Goal: Information Seeking & Learning: Learn about a topic

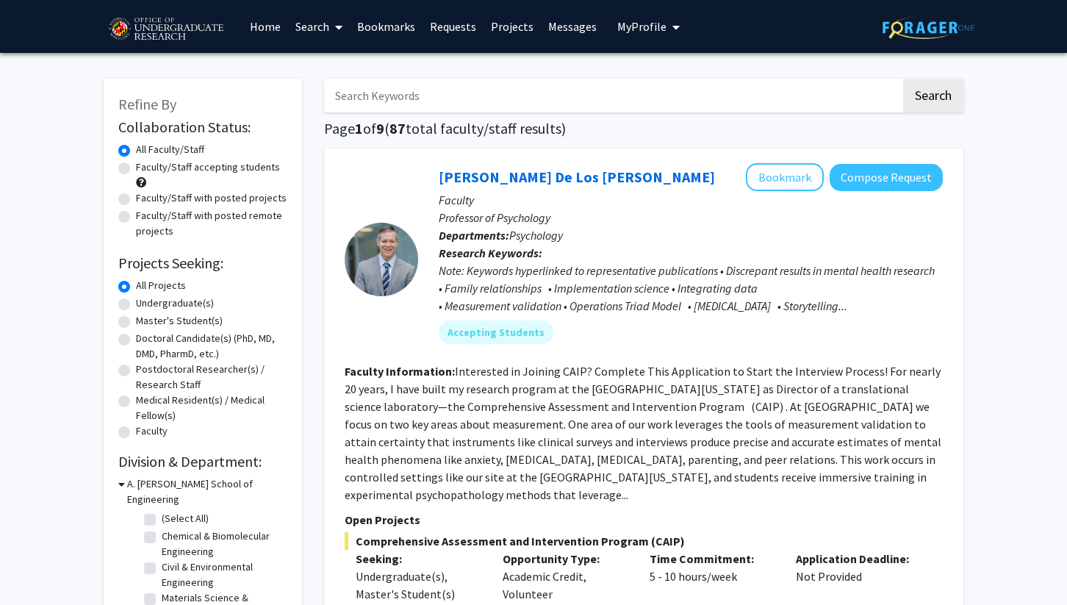
click at [480, 103] on input "Search Keywords" at bounding box center [612, 96] width 577 height 34
type input "software"
click at [929, 93] on button "Search" at bounding box center [934, 96] width 60 height 34
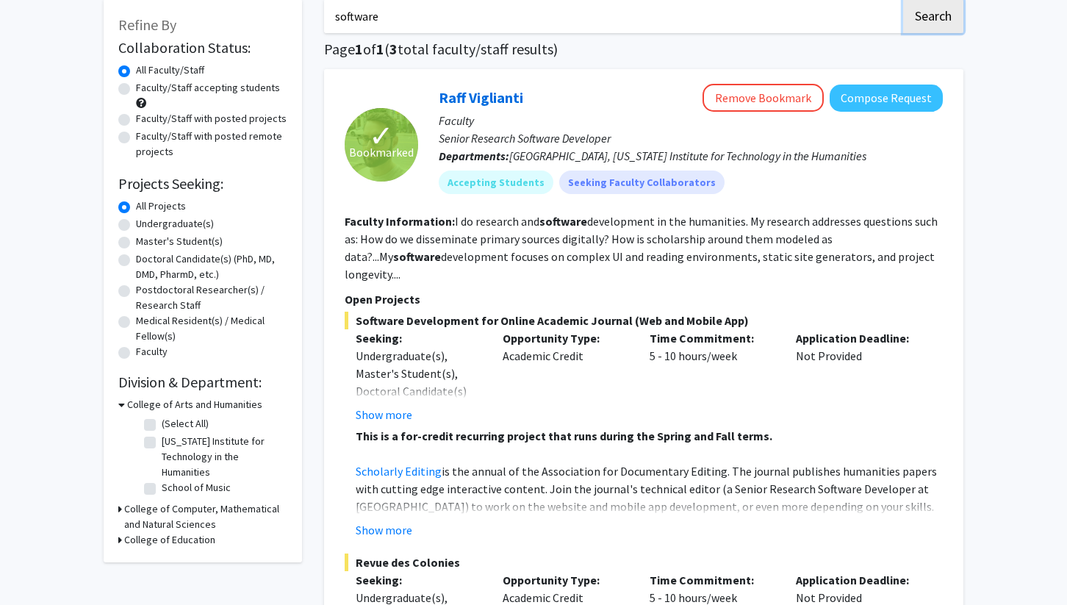
scroll to position [95, 0]
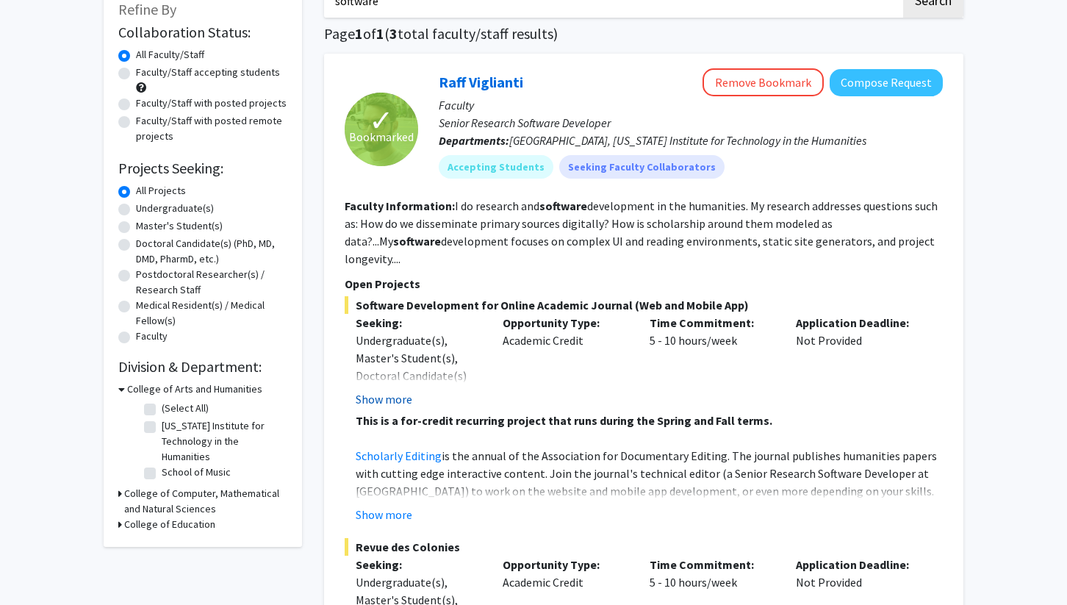
click at [392, 390] on button "Show more" at bounding box center [384, 399] width 57 height 18
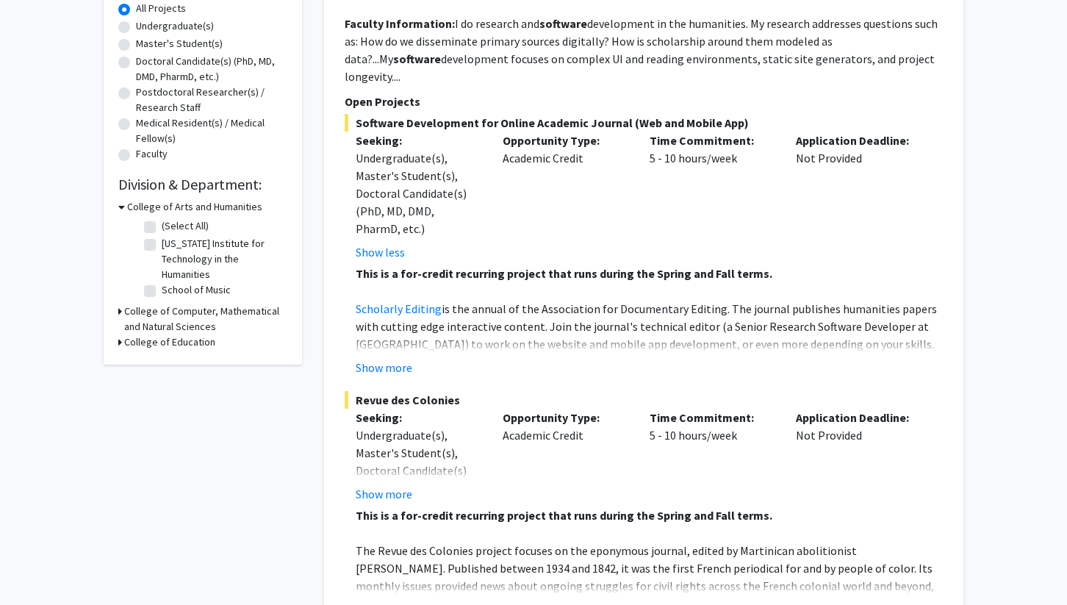
scroll to position [283, 0]
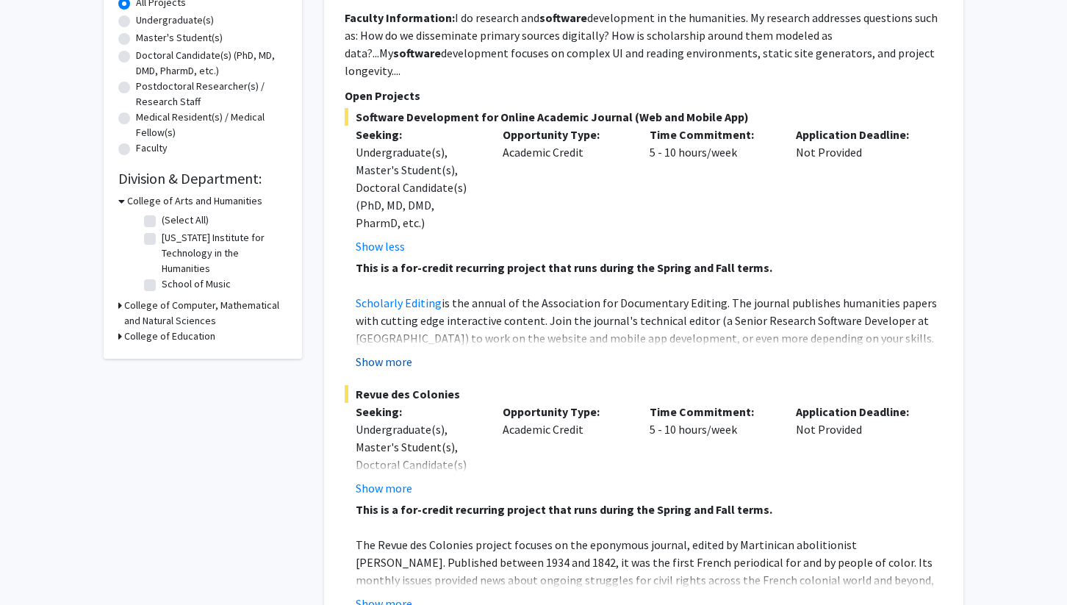
click at [391, 353] on button "Show more" at bounding box center [384, 362] width 57 height 18
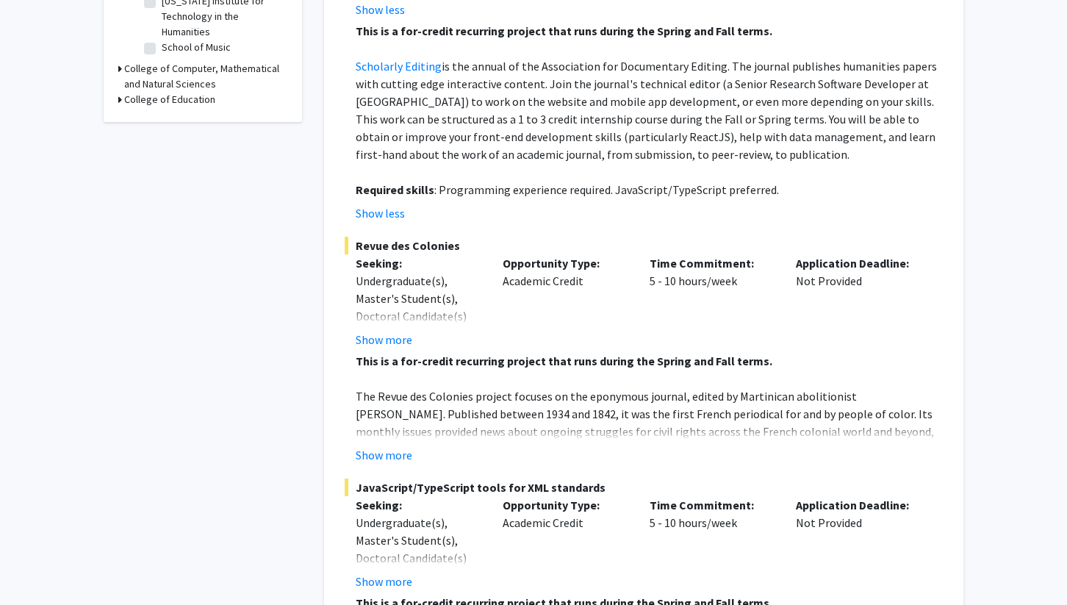
scroll to position [540, 0]
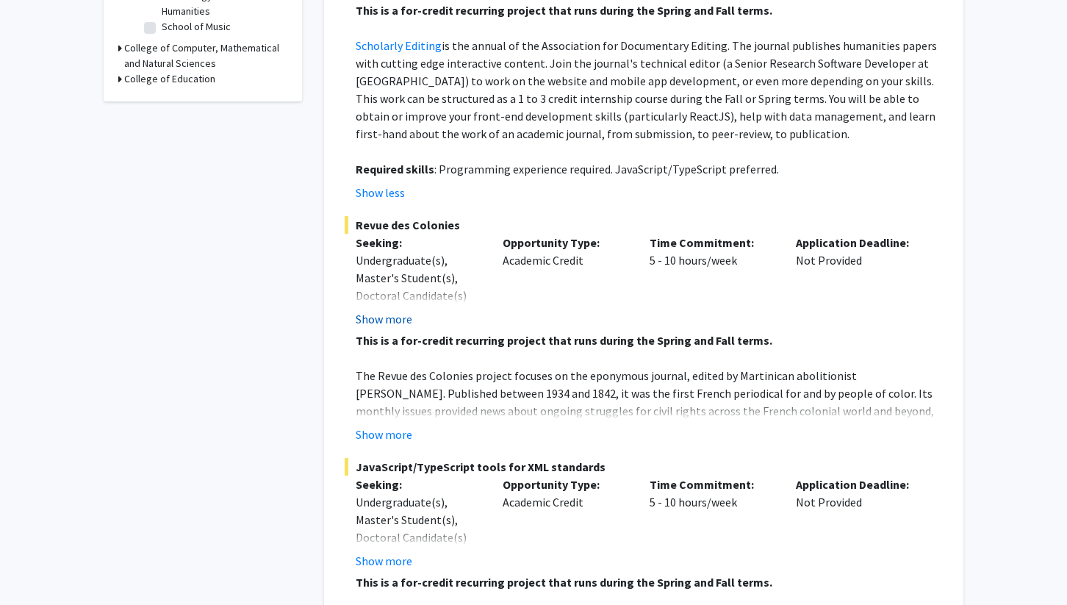
click at [385, 310] on button "Show more" at bounding box center [384, 319] width 57 height 18
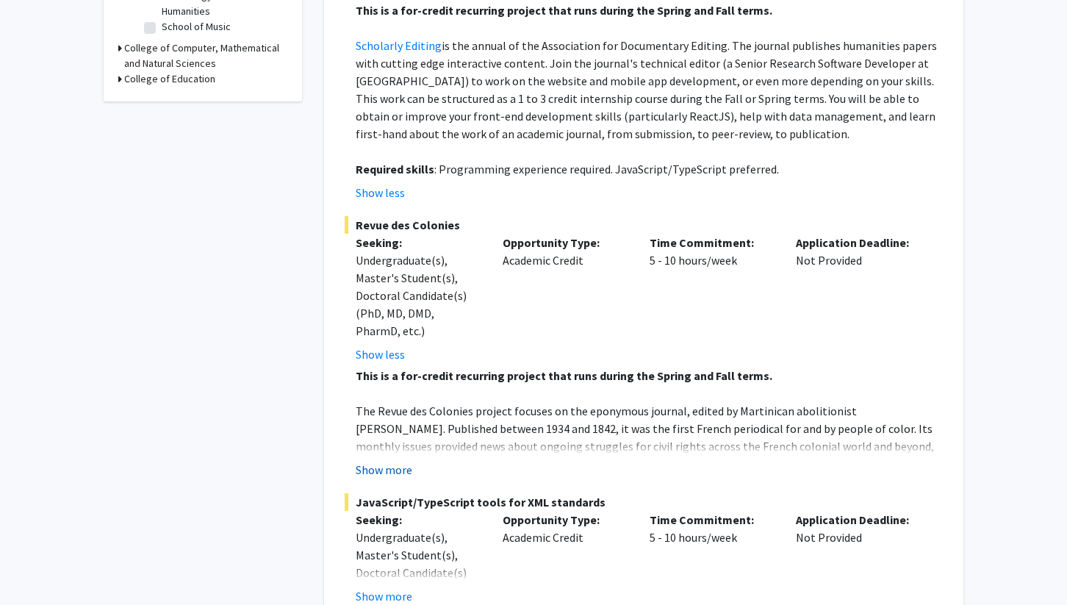
click at [383, 461] on button "Show more" at bounding box center [384, 470] width 57 height 18
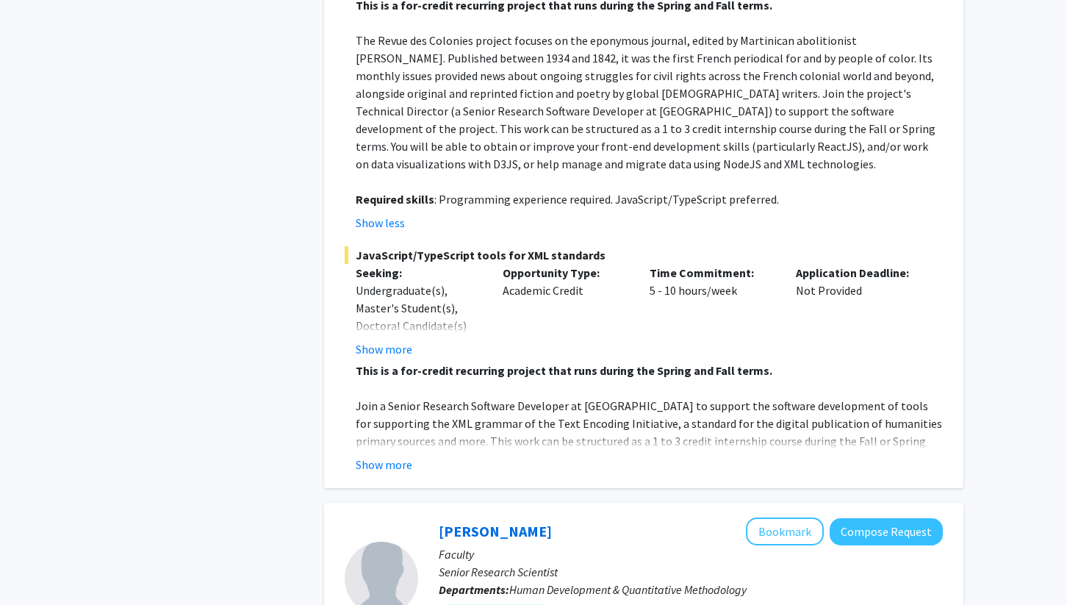
scroll to position [923, 0]
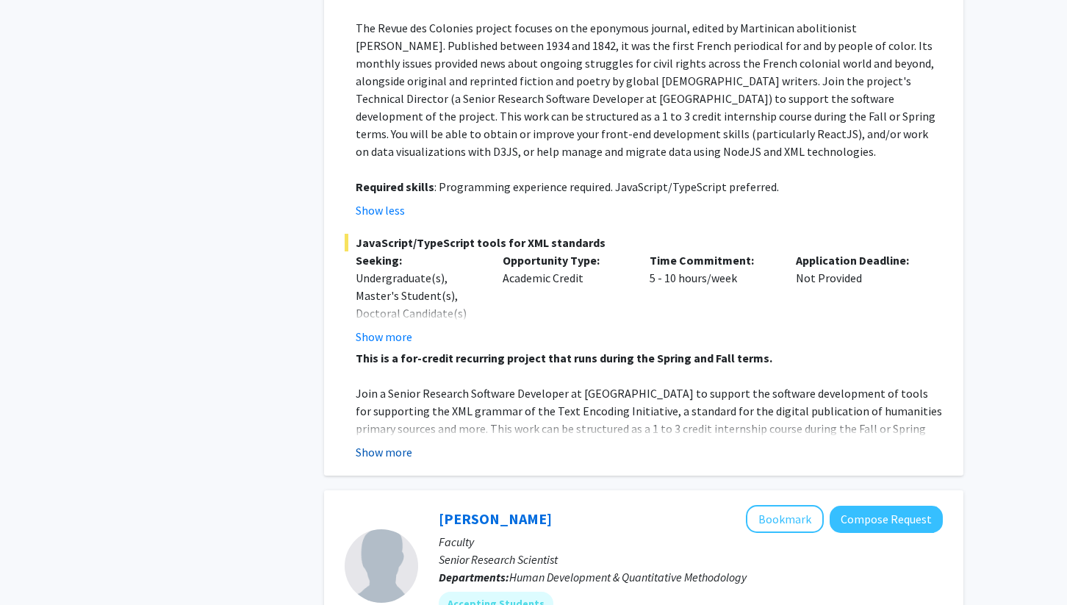
click at [404, 443] on button "Show more" at bounding box center [384, 452] width 57 height 18
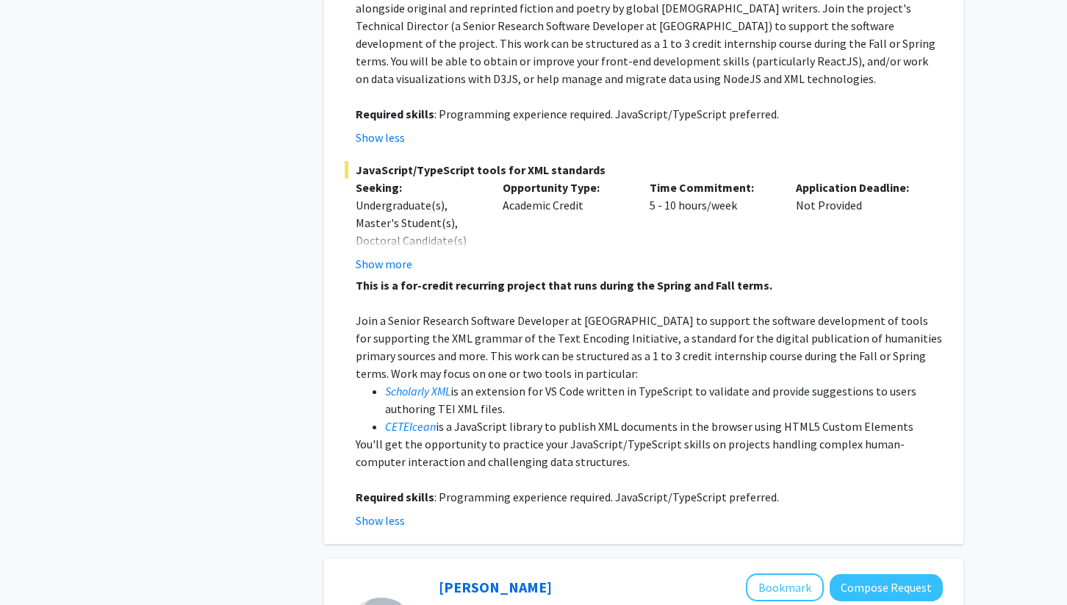
scroll to position [1011, 0]
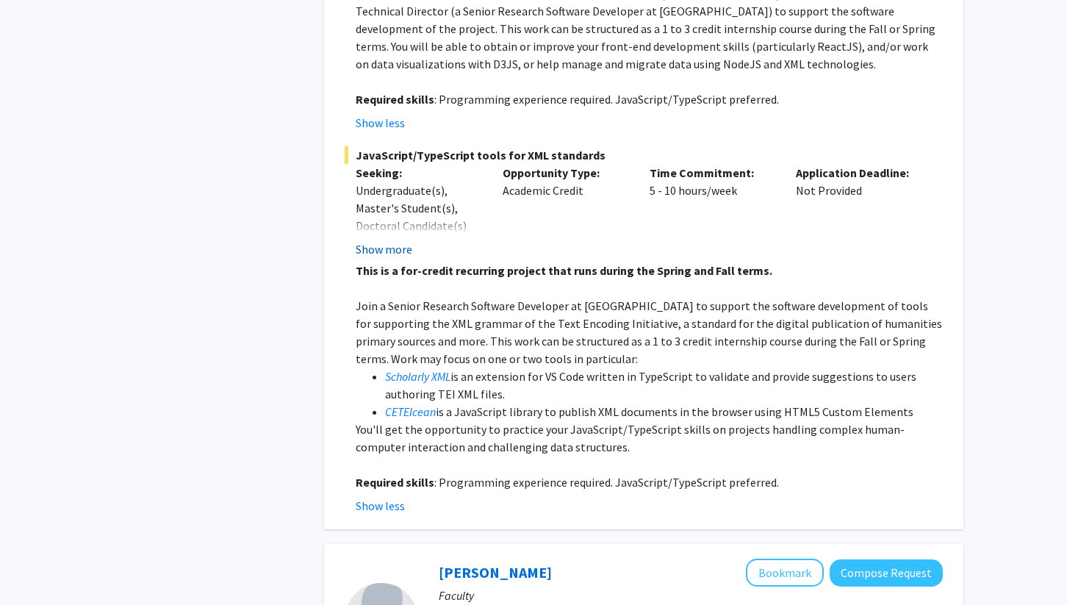
click at [396, 240] on button "Show more" at bounding box center [384, 249] width 57 height 18
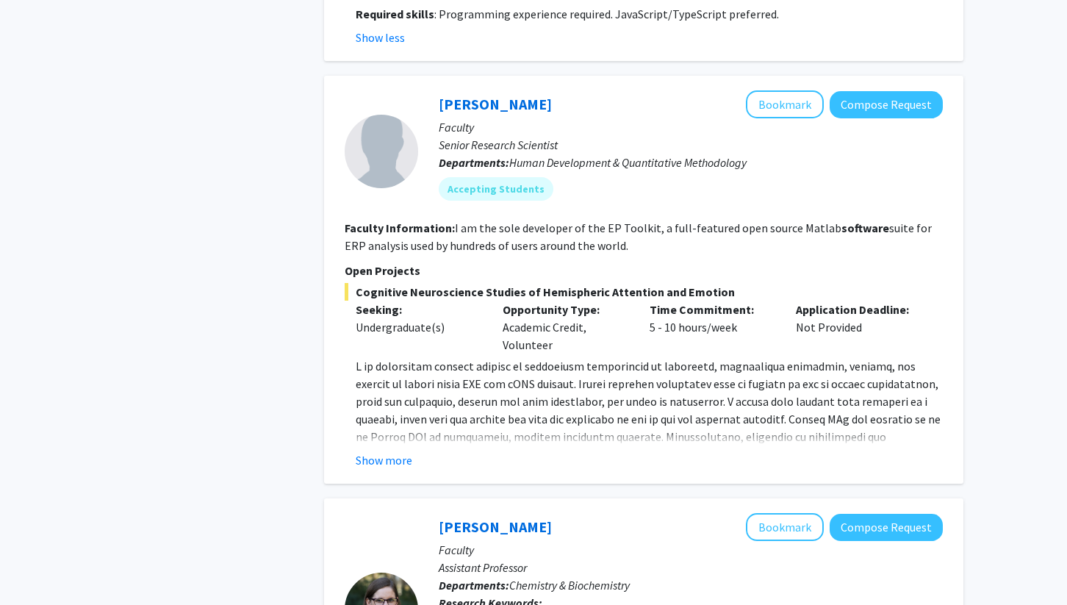
scroll to position [1530, 0]
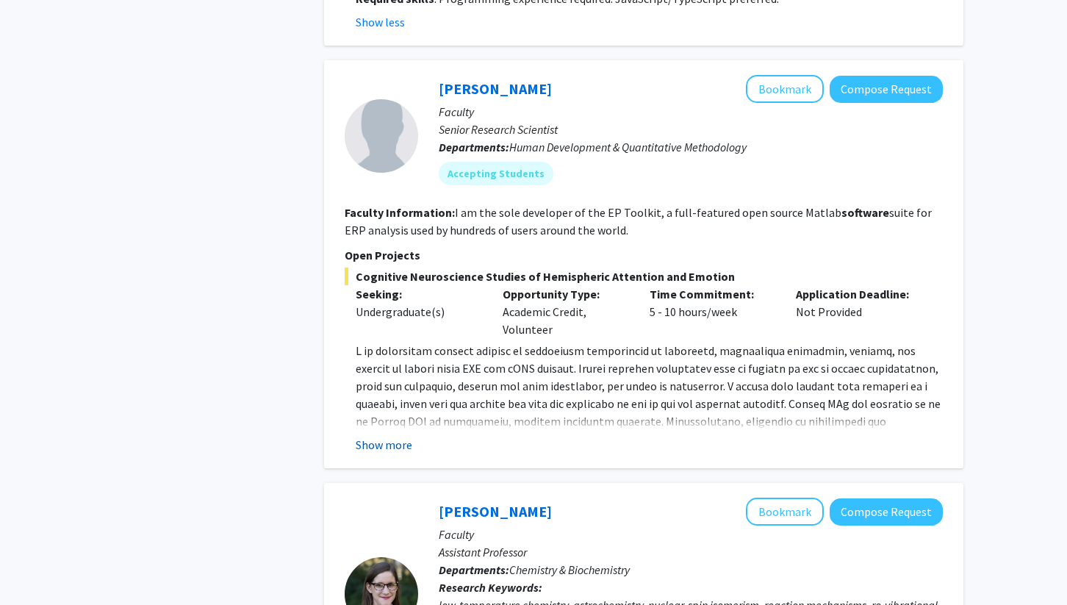
click at [377, 436] on button "Show more" at bounding box center [384, 445] width 57 height 18
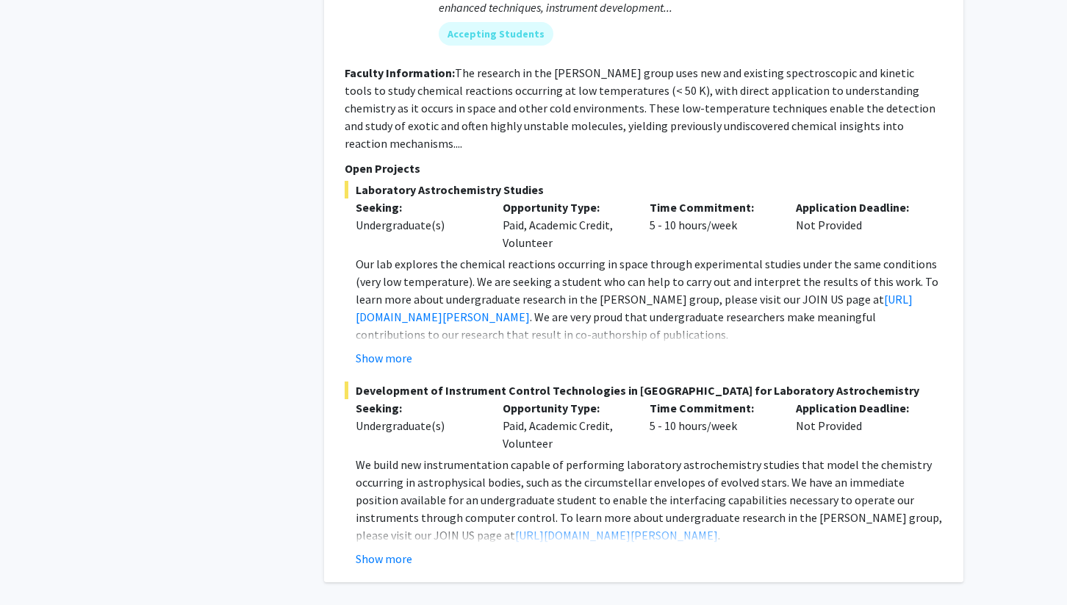
scroll to position [2252, 0]
click at [387, 549] on button "Show more" at bounding box center [384, 558] width 57 height 18
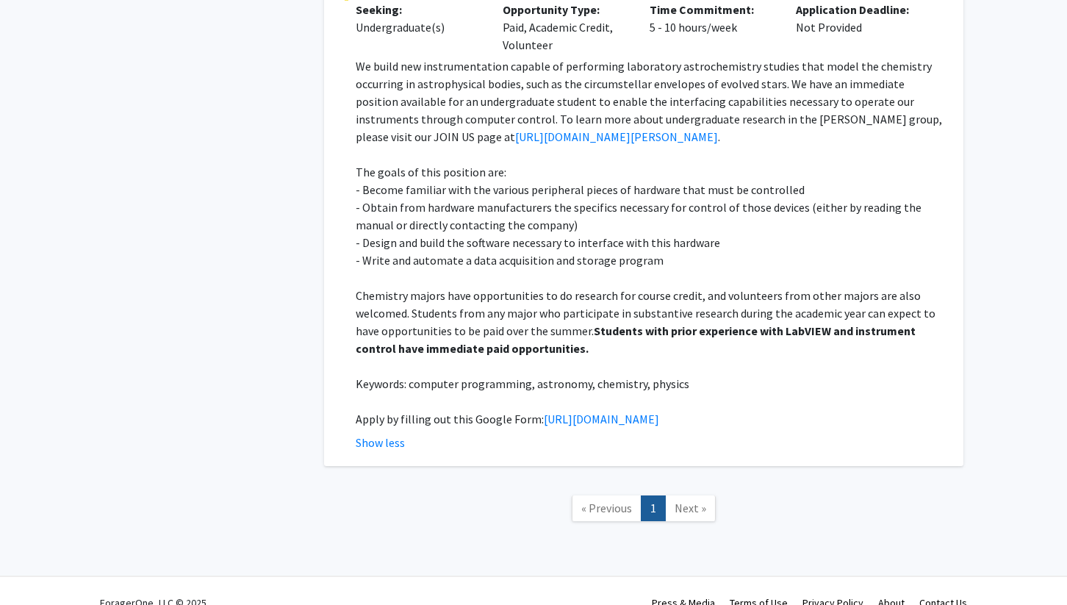
scroll to position [2662, 0]
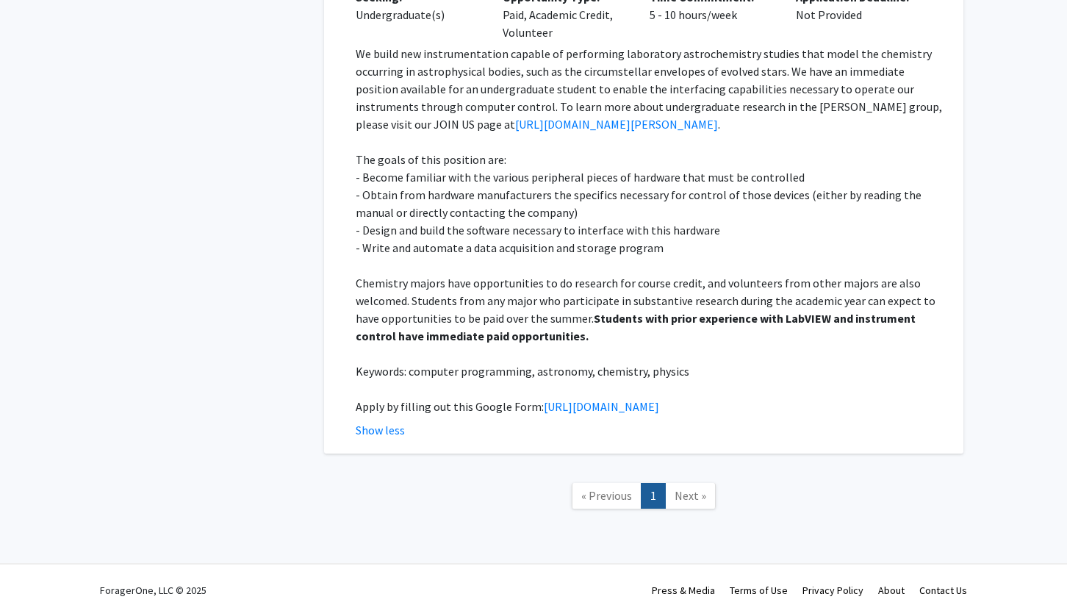
click at [684, 493] on span "Next »" at bounding box center [691, 495] width 32 height 15
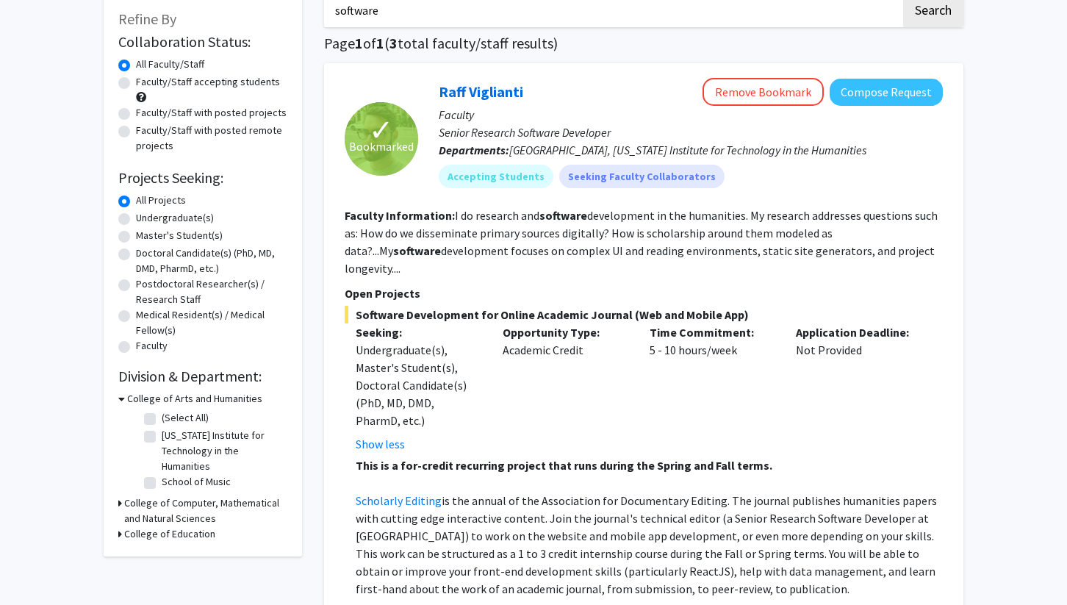
scroll to position [0, 0]
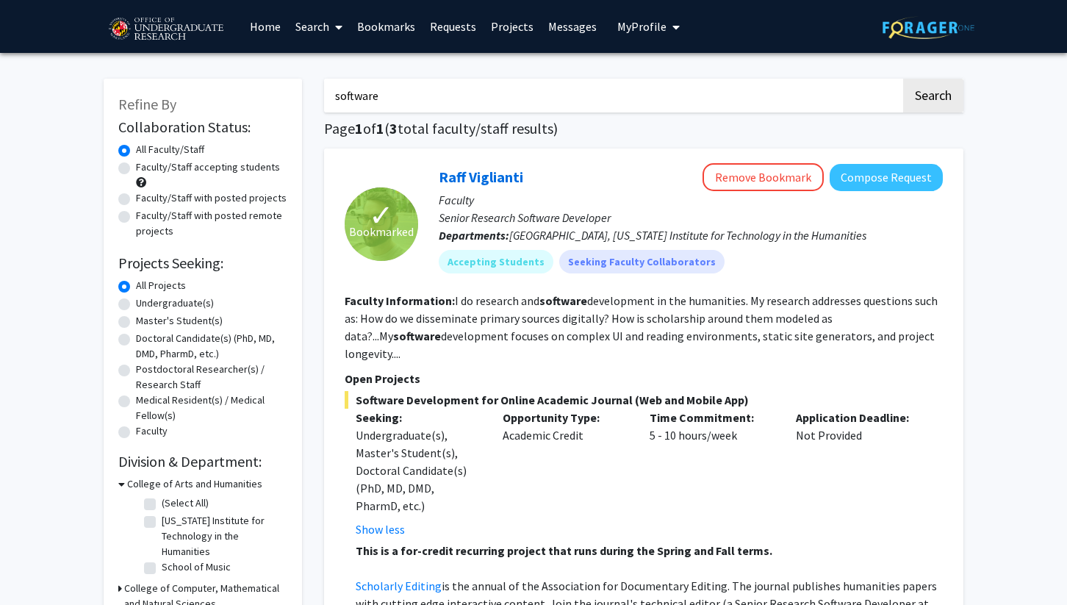
click at [389, 28] on link "Bookmarks" at bounding box center [386, 26] width 73 height 51
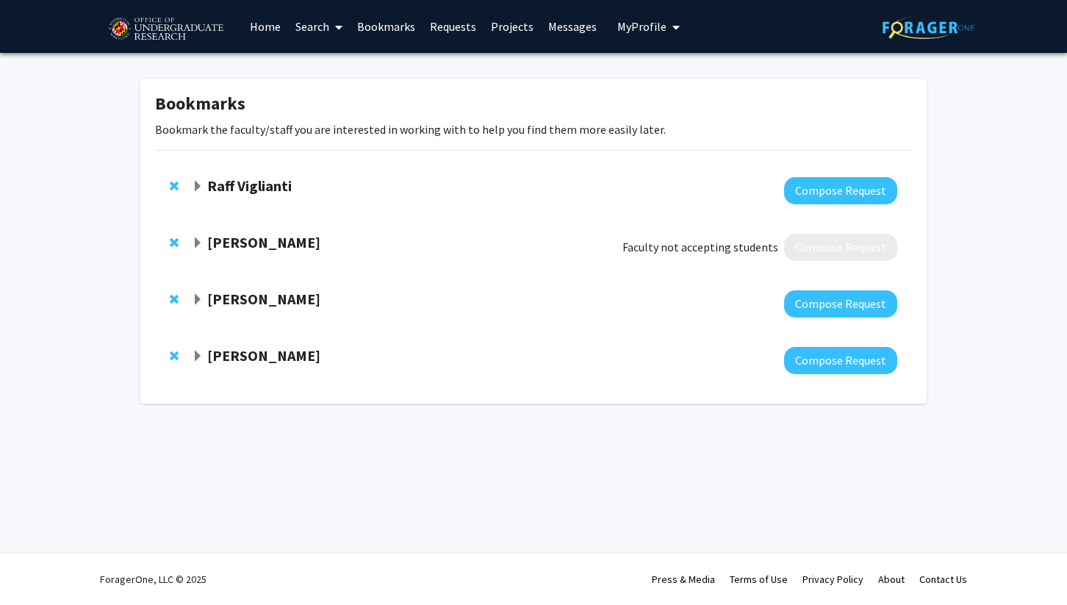
click at [262, 175] on div "Raff Viglianti Compose Request" at bounding box center [533, 190] width 757 height 57
click at [218, 186] on strong "Raff Viglianti" at bounding box center [249, 185] width 85 height 18
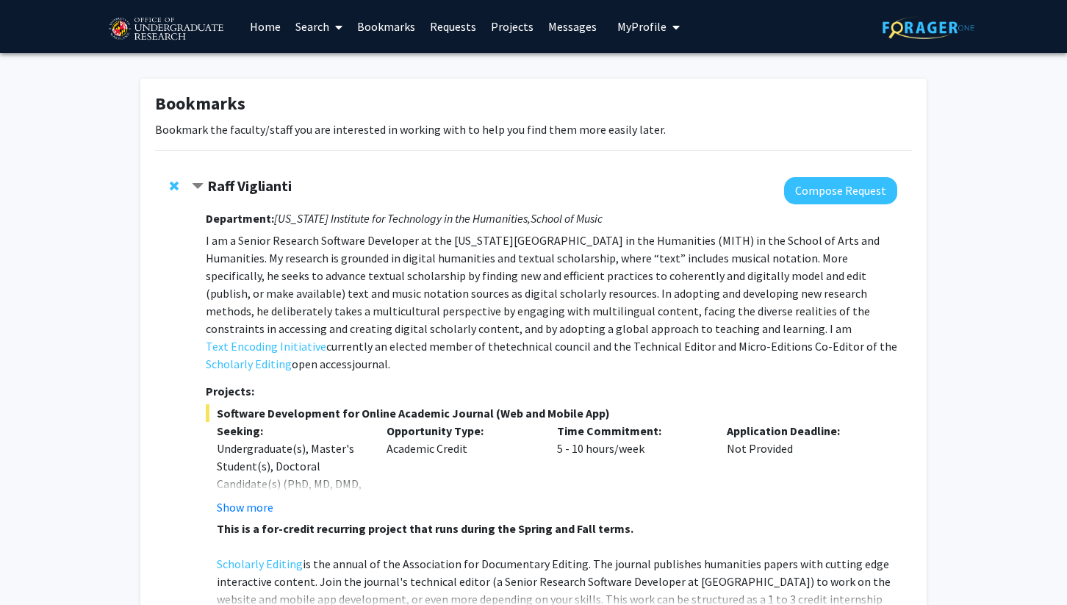
click at [281, 185] on strong "Raff Viglianti" at bounding box center [249, 185] width 85 height 18
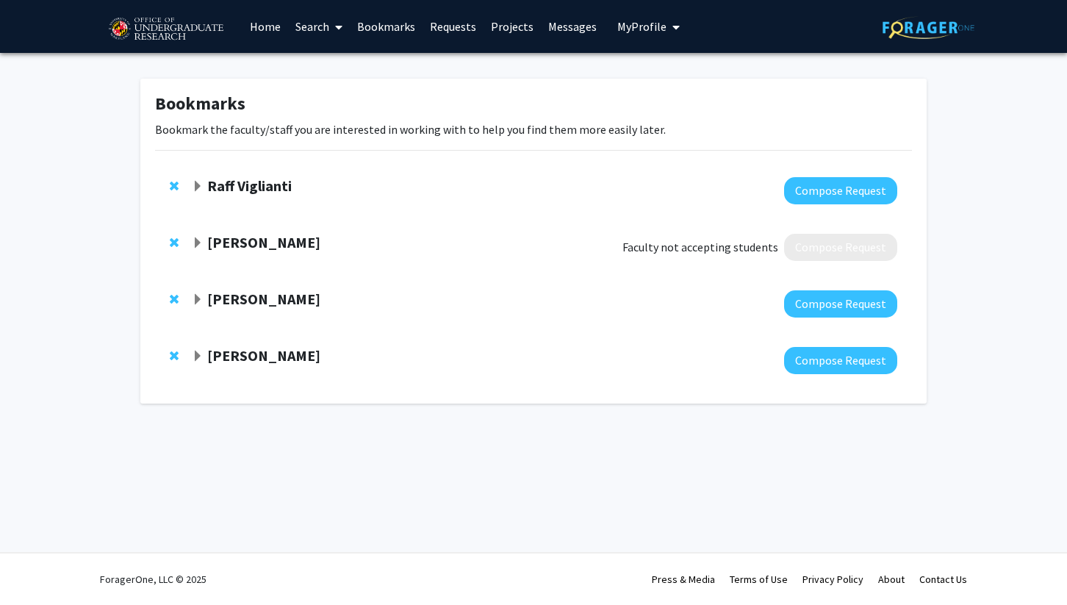
click at [232, 295] on strong "[PERSON_NAME]" at bounding box center [263, 299] width 113 height 18
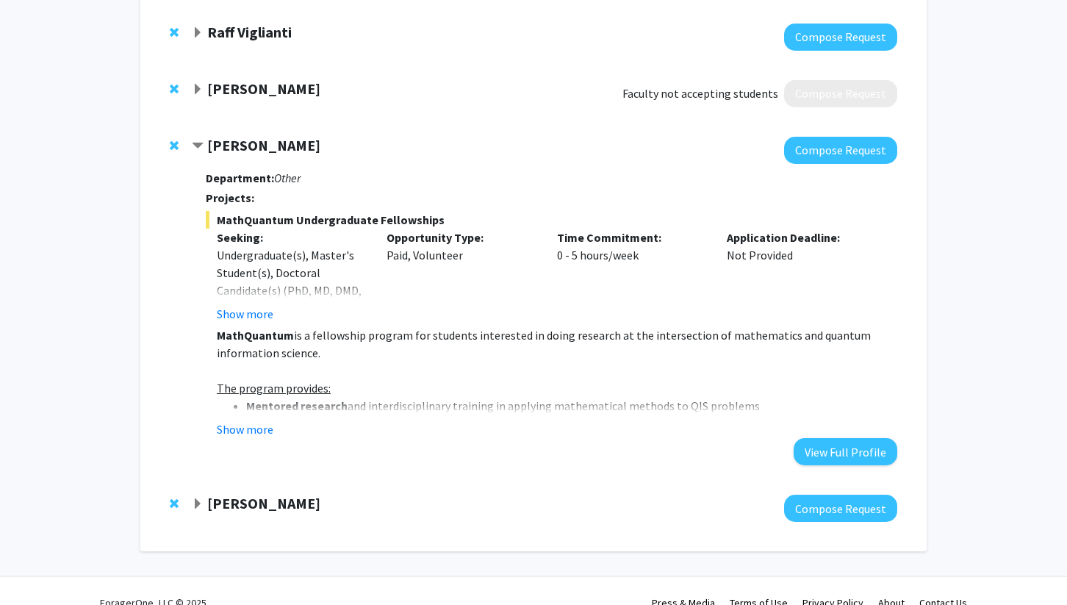
scroll to position [174, 0]
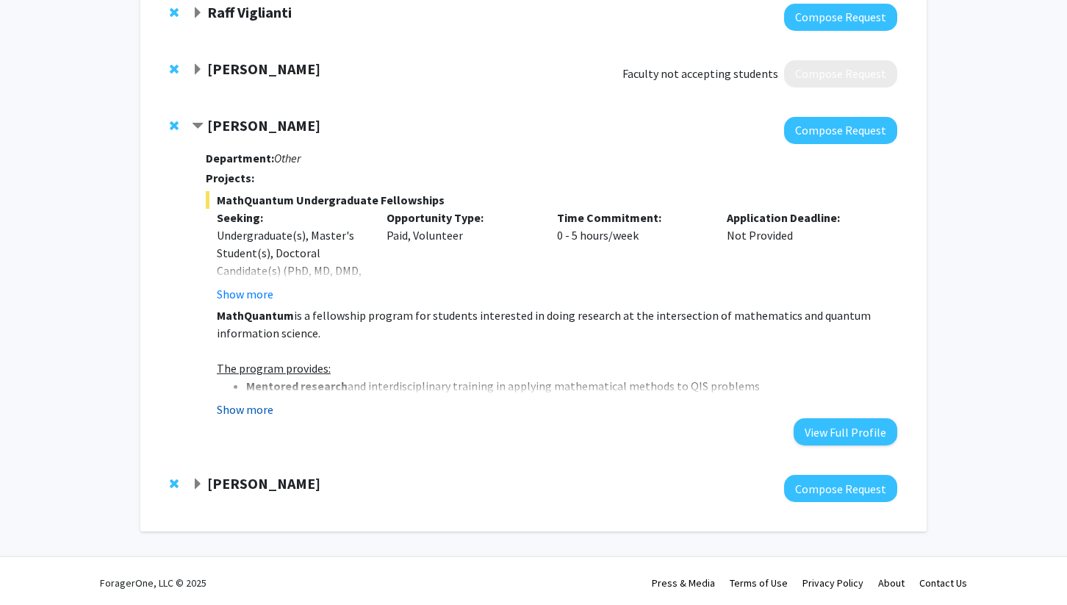
click at [254, 414] on button "Show more" at bounding box center [245, 410] width 57 height 18
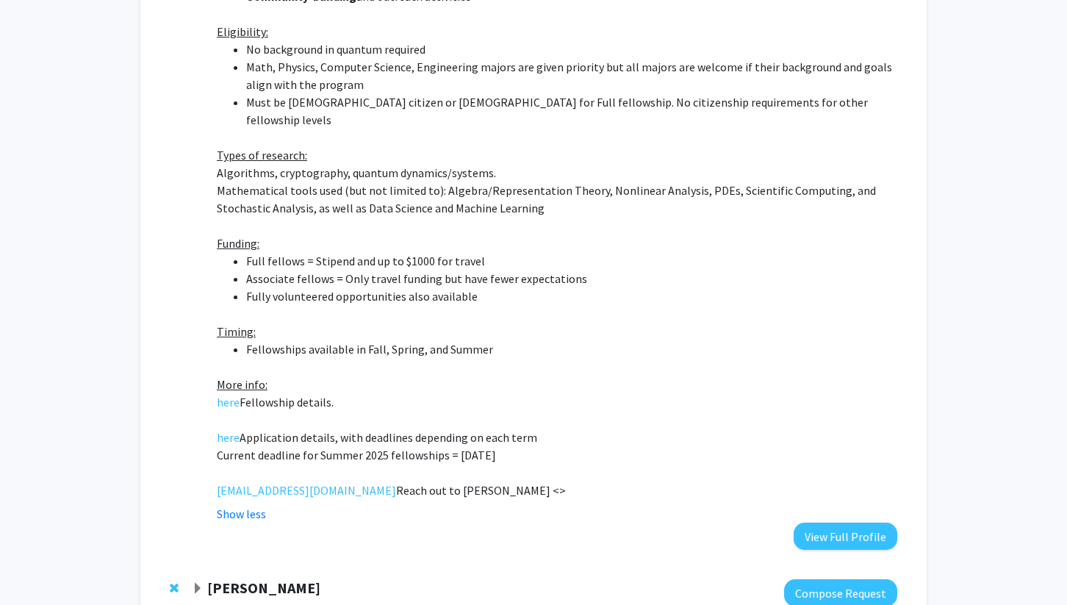
scroll to position [742, 0]
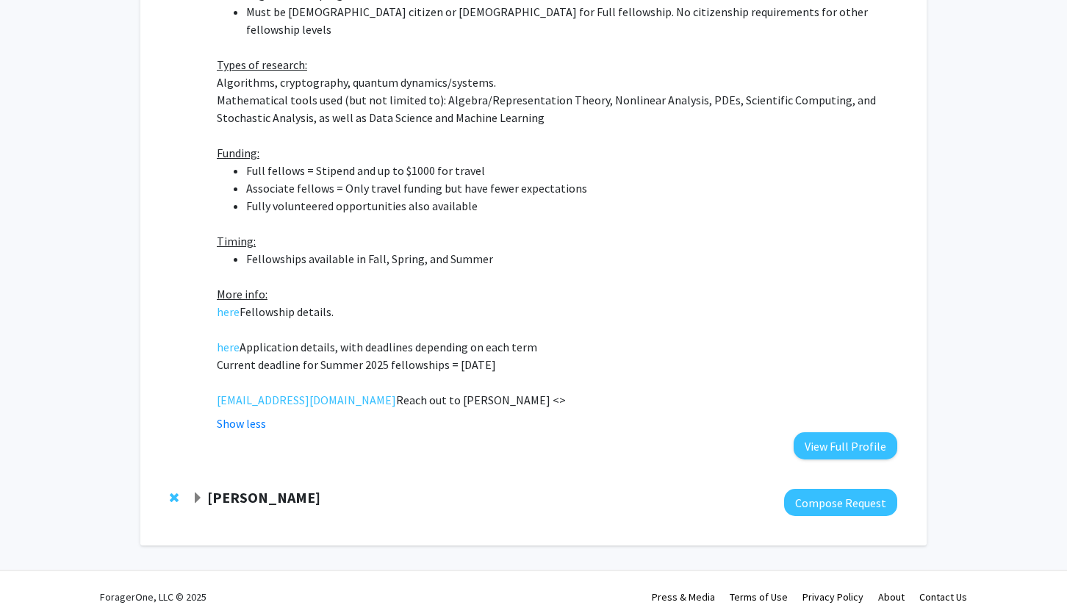
click at [282, 488] on strong "[PERSON_NAME]" at bounding box center [263, 497] width 113 height 18
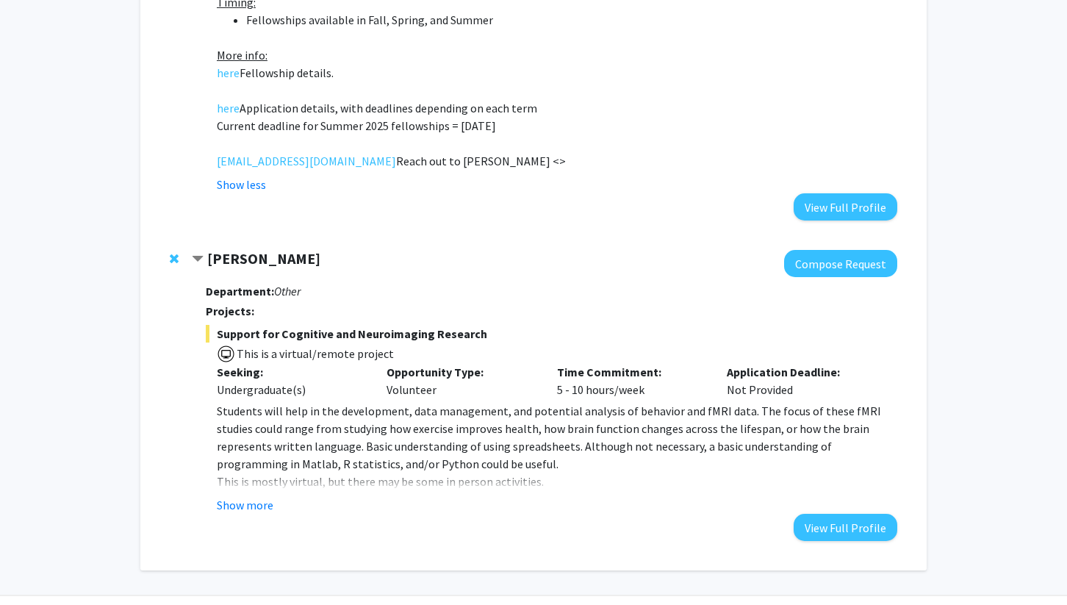
scroll to position [984, 0]
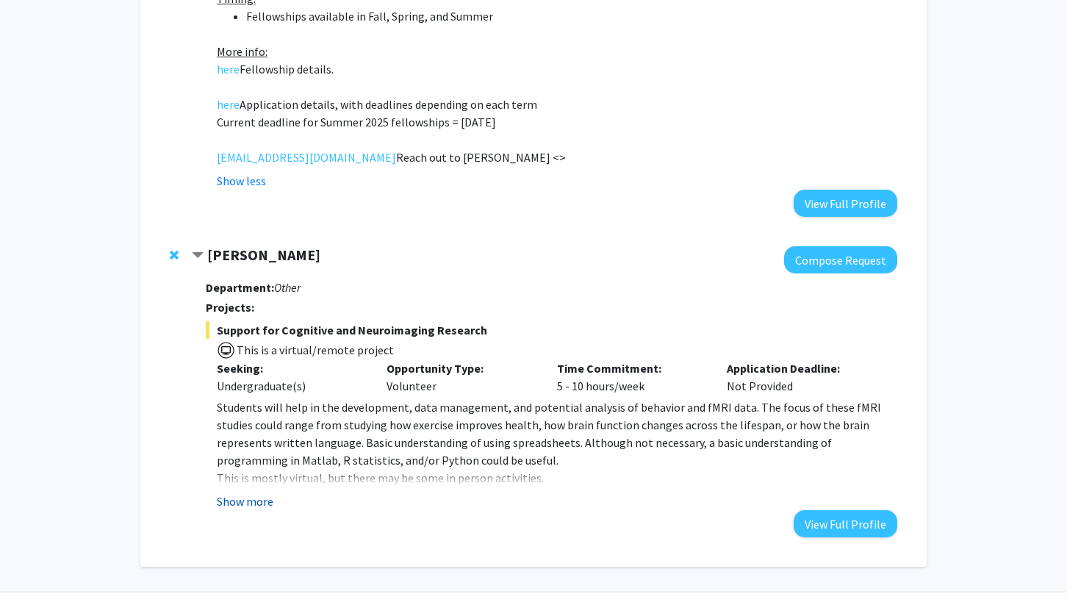
click at [252, 493] on button "Show more" at bounding box center [245, 502] width 57 height 18
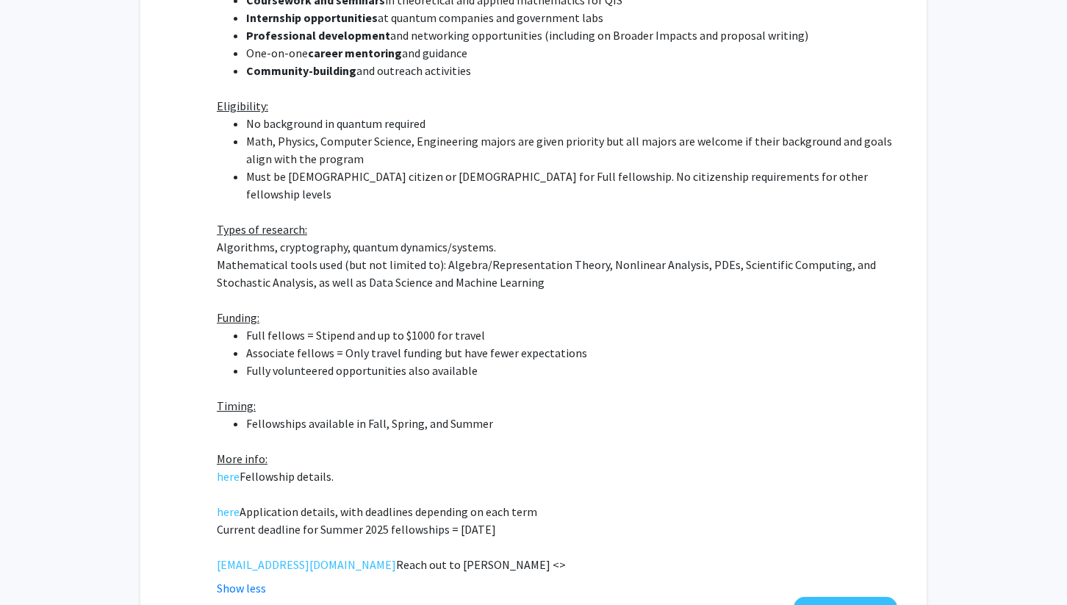
scroll to position [0, 0]
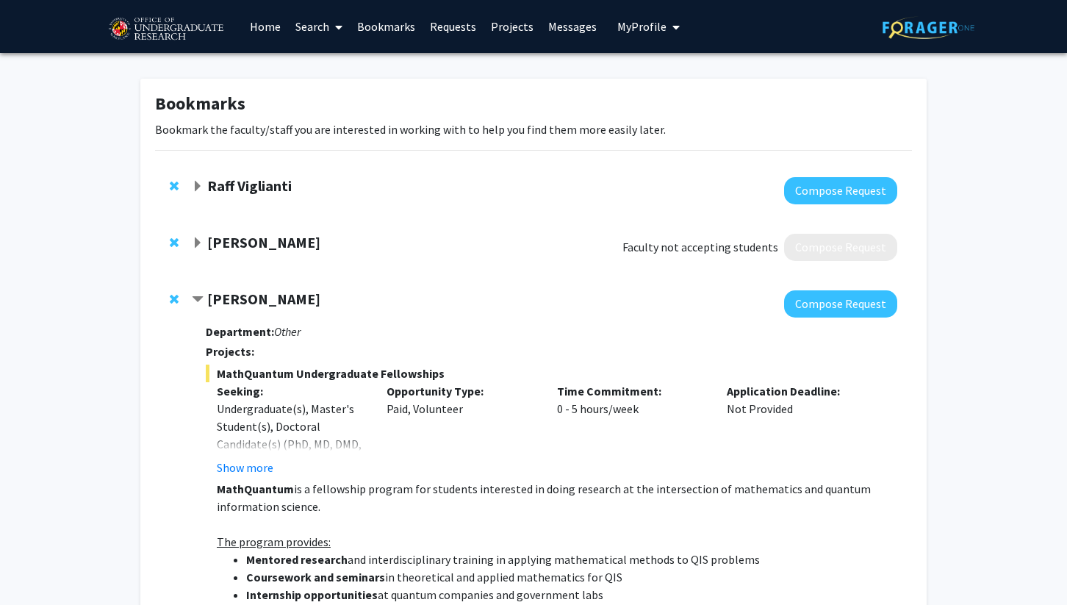
click at [221, 297] on strong "[PERSON_NAME]" at bounding box center [263, 299] width 113 height 18
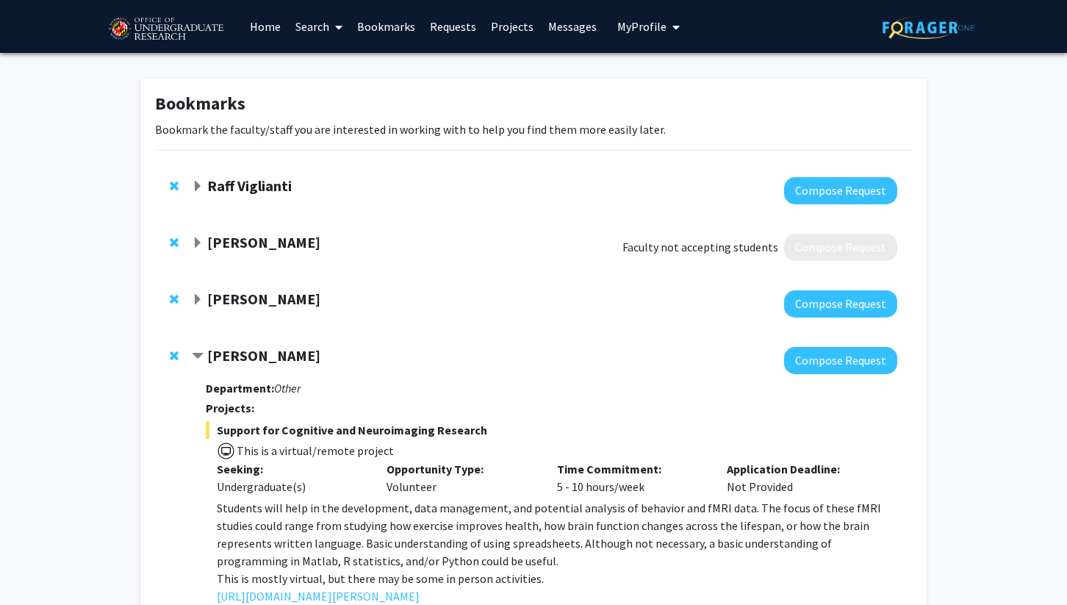
click at [194, 354] on span "Contract Jeremy Purcell Bookmark" at bounding box center [198, 357] width 12 height 12
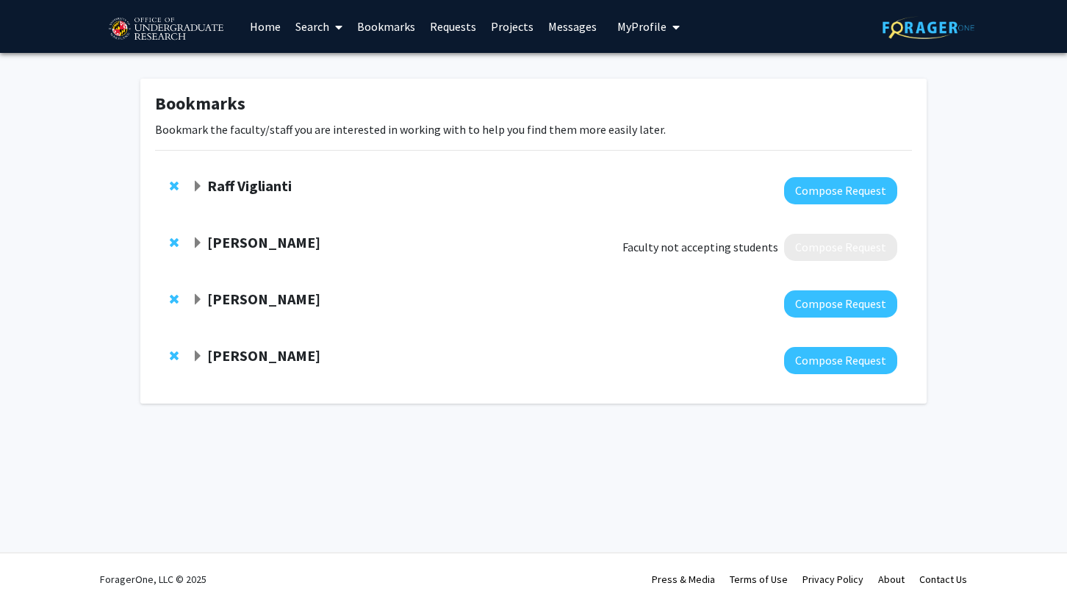
click at [258, 182] on strong "Raff Viglianti" at bounding box center [249, 185] width 85 height 18
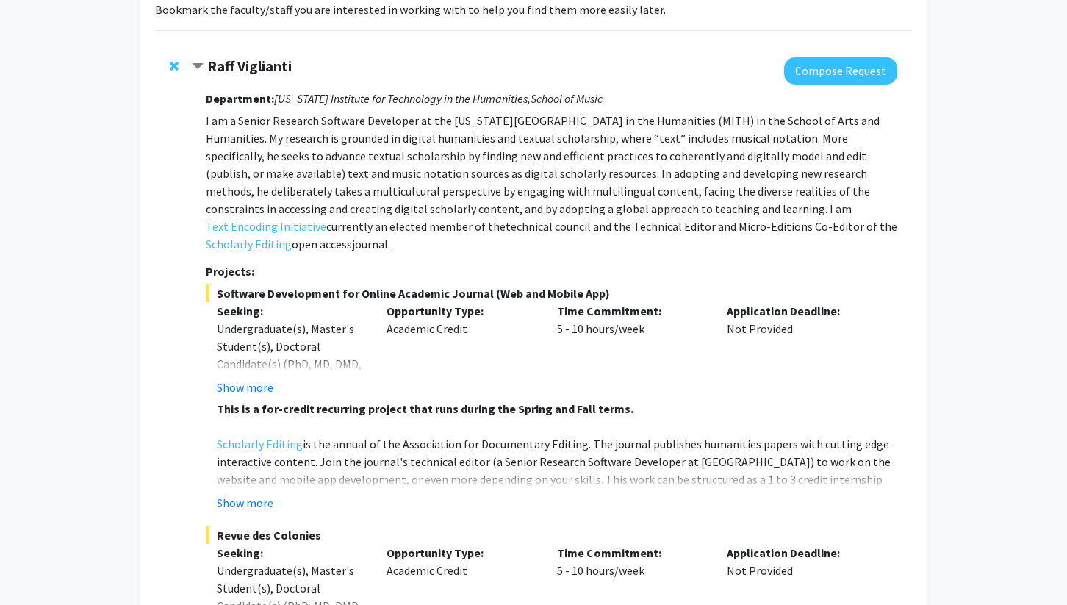
scroll to position [117, 0]
